Goal: Transaction & Acquisition: Subscribe to service/newsletter

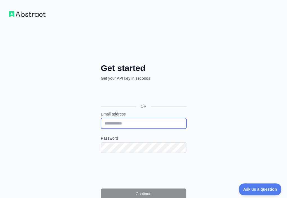
click at [101, 118] on input "Email address" at bounding box center [143, 123] width 85 height 11
paste input "**********"
type input "**********"
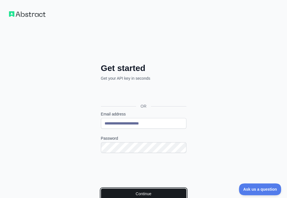
click at [111, 188] on button "Continue" at bounding box center [143, 193] width 85 height 11
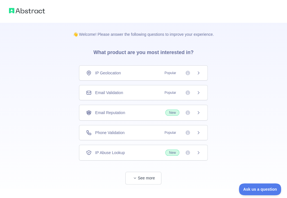
click at [133, 95] on div "Email Validation Popular" at bounding box center [143, 93] width 115 height 6
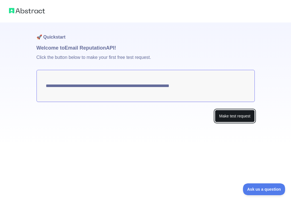
click at [245, 119] on button "Make test request" at bounding box center [235, 116] width 40 height 13
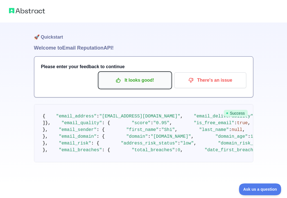
click at [143, 78] on p "It looks good!" at bounding box center [135, 80] width 64 height 10
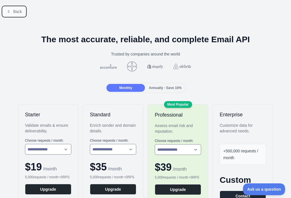
click at [15, 9] on span "Back" at bounding box center [17, 11] width 9 height 4
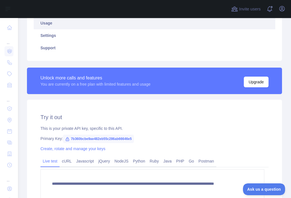
scroll to position [117, 0]
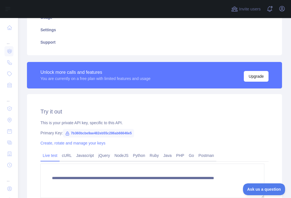
click at [123, 134] on span "7b360bcbe9ae482eb55c286ab66646e5" at bounding box center [98, 133] width 71 height 8
copy span "7b360bcbe9ae482eb55c286ab66646e5"
